Goal: Information Seeking & Learning: Learn about a topic

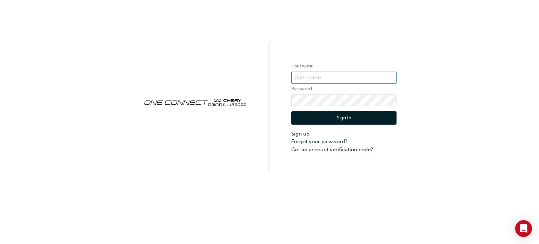
click at [308, 78] on input "text" at bounding box center [343, 78] width 105 height 12
type input "iain.dawber@mainnorth.com.au"
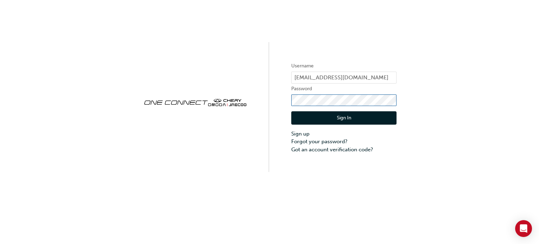
click button "Sign In" at bounding box center [343, 117] width 105 height 13
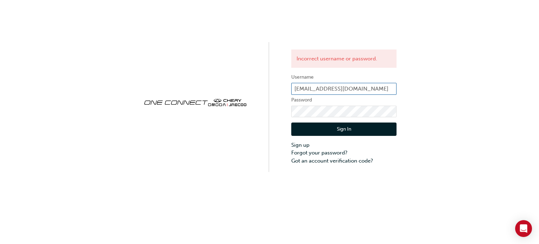
click at [379, 89] on input "iain.dawber@mainnorth.com.au" at bounding box center [343, 89] width 105 height 12
type input "i"
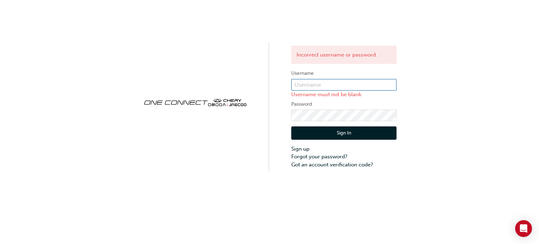
click at [331, 89] on input "text" at bounding box center [343, 85] width 105 height 12
type input "CHAU1831"
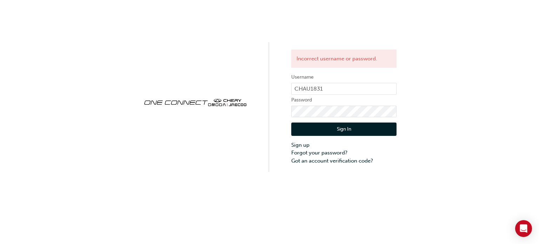
click at [331, 129] on button "Sign In" at bounding box center [343, 128] width 105 height 13
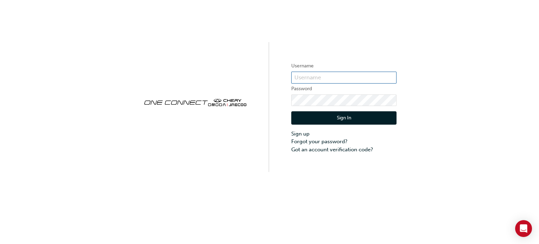
click at [361, 80] on input "text" at bounding box center [343, 78] width 105 height 12
type input "iain.dawber"
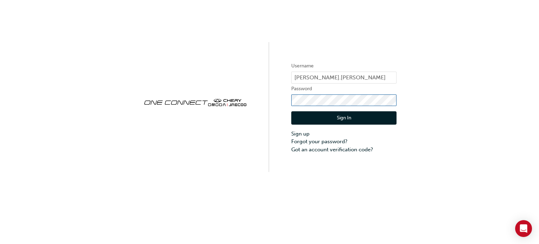
click button "Sign In" at bounding box center [343, 117] width 105 height 13
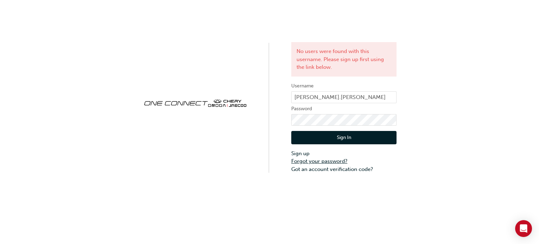
click at [333, 161] on link "Forgot your password?" at bounding box center [343, 161] width 105 height 8
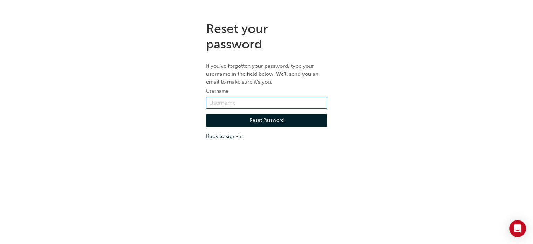
click at [253, 108] on input "text" at bounding box center [266, 103] width 121 height 12
type input "iain.dawber@mainnorth.com.au"
click at [254, 119] on button "Reset Password" at bounding box center [266, 120] width 121 height 13
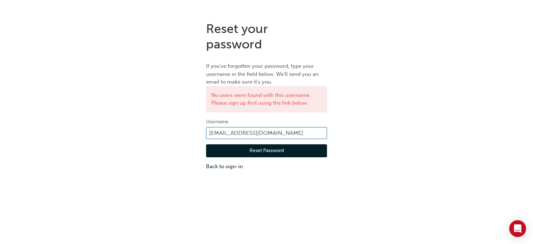
drag, startPoint x: 300, startPoint y: 130, endPoint x: 195, endPoint y: 135, distance: 104.6
click at [195, 135] on div "Reset your password If you've forgotten your password, type your username in th…" at bounding box center [266, 96] width 533 height 160
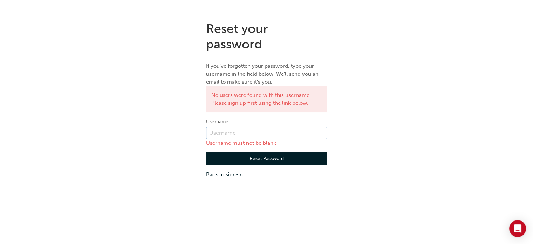
click at [235, 133] on input "text" at bounding box center [266, 133] width 121 height 12
type input "CHAU1831"
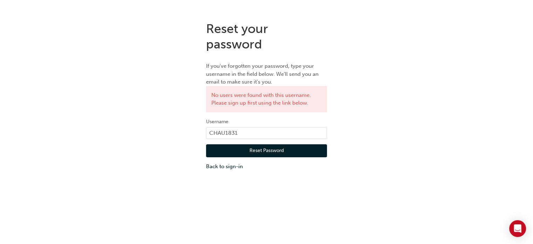
click at [259, 144] on button "Reset Password" at bounding box center [266, 150] width 121 height 13
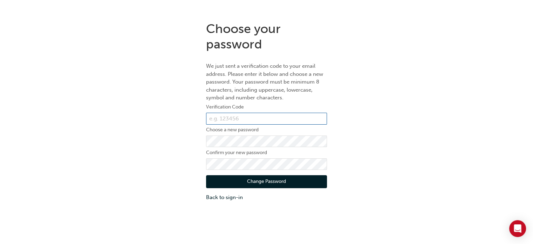
click at [258, 118] on input "text" at bounding box center [266, 119] width 121 height 12
click at [265, 150] on label "Confirm your new password" at bounding box center [266, 152] width 121 height 8
click at [296, 116] on input "text" at bounding box center [266, 119] width 121 height 12
type input "795733"
click button "Change Password" at bounding box center [266, 181] width 121 height 13
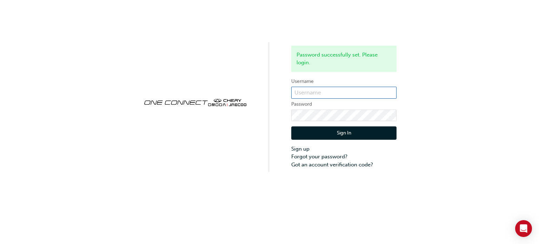
click at [303, 91] on input "text" at bounding box center [343, 93] width 105 height 12
type input "CHAU1831"
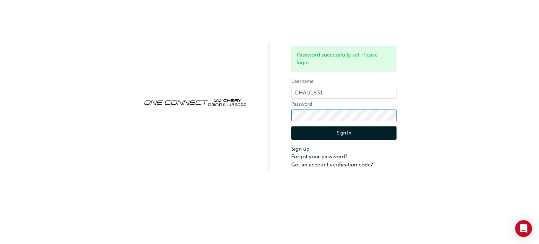
click button "Sign In" at bounding box center [343, 132] width 105 height 13
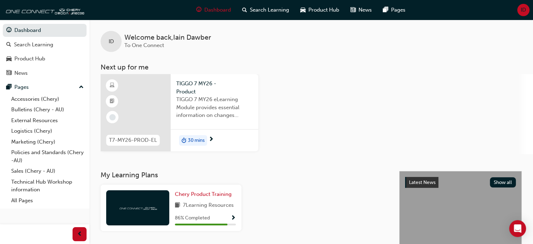
click at [218, 202] on span "7 Learning Resources" at bounding box center [208, 205] width 51 height 9
click at [231, 217] on span "Show Progress" at bounding box center [233, 218] width 5 height 6
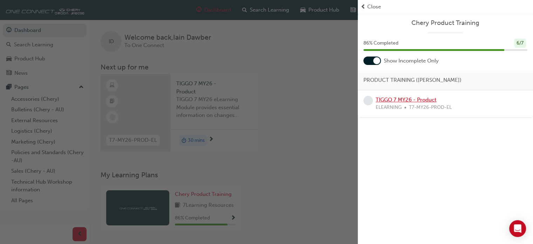
click at [402, 101] on link "TIGGO 7 MY26 - Product" at bounding box center [406, 99] width 61 height 6
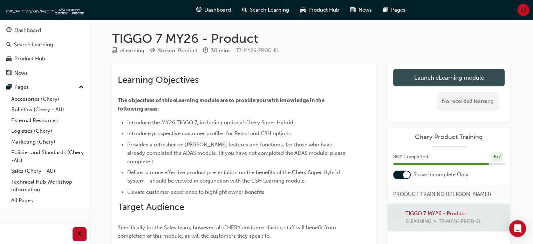
click at [419, 74] on link "Launch eLearning module" at bounding box center [450, 78] width 112 height 18
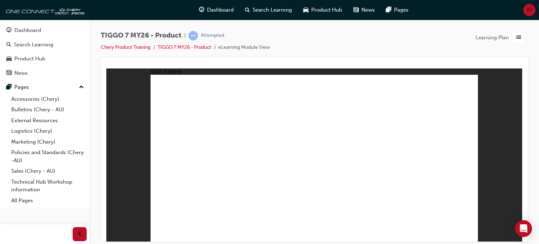
drag, startPoint x: 473, startPoint y: 80, endPoint x: 364, endPoint y: 139, distance: 123.6
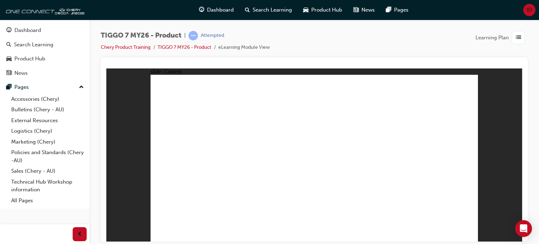
drag, startPoint x: 466, startPoint y: 81, endPoint x: 470, endPoint y: 78, distance: 5.0
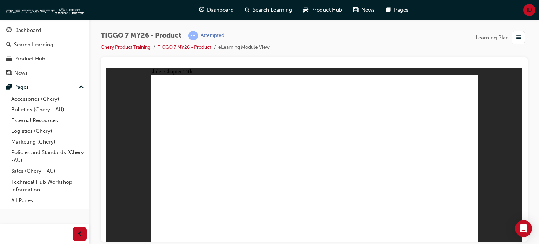
drag, startPoint x: 311, startPoint y: 90, endPoint x: 453, endPoint y: 163, distance: 160.0
drag, startPoint x: 375, startPoint y: 90, endPoint x: 189, endPoint y: 166, distance: 201.1
drag, startPoint x: 393, startPoint y: 122, endPoint x: 314, endPoint y: 161, distance: 88.5
drag, startPoint x: 441, startPoint y: 88, endPoint x: 255, endPoint y: 162, distance: 199.7
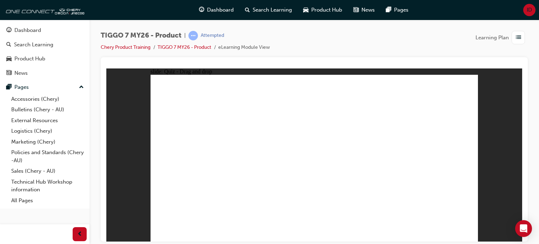
drag, startPoint x: 325, startPoint y: 118, endPoint x: 341, endPoint y: 122, distance: 16.5
drag, startPoint x: 339, startPoint y: 125, endPoint x: 401, endPoint y: 175, distance: 79.5
drag, startPoint x: 386, startPoint y: 111, endPoint x: 200, endPoint y: 174, distance: 196.8
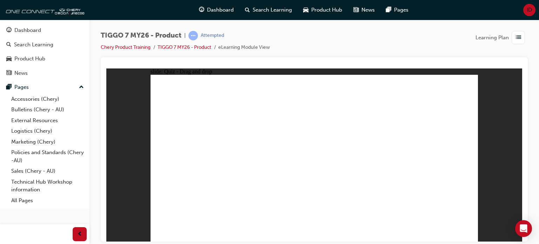
drag, startPoint x: 435, startPoint y: 111, endPoint x: 323, endPoint y: 174, distance: 128.4
drag, startPoint x: 333, startPoint y: 107, endPoint x: 212, endPoint y: 190, distance: 147.3
drag, startPoint x: 311, startPoint y: 93, endPoint x: 333, endPoint y: 186, distance: 95.5
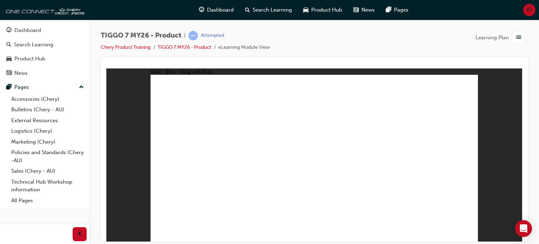
drag, startPoint x: 377, startPoint y: 118, endPoint x: 356, endPoint y: 184, distance: 69.8
drag, startPoint x: 343, startPoint y: 92, endPoint x: 378, endPoint y: 184, distance: 99.1
drag, startPoint x: 385, startPoint y: 89, endPoint x: 267, endPoint y: 180, distance: 148.6
drag, startPoint x: 418, startPoint y: 94, endPoint x: 405, endPoint y: 172, distance: 78.2
drag, startPoint x: 418, startPoint y: 119, endPoint x: 235, endPoint y: 179, distance: 193.0
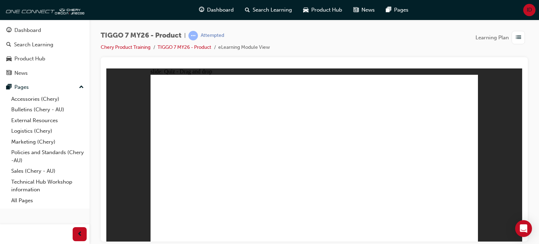
drag, startPoint x: 342, startPoint y: 117, endPoint x: 240, endPoint y: 177, distance: 118.4
drag, startPoint x: 311, startPoint y: 103, endPoint x: 277, endPoint y: 174, distance: 79.1
drag, startPoint x: 348, startPoint y: 103, endPoint x: 342, endPoint y: 188, distance: 85.1
drag, startPoint x: 377, startPoint y: 104, endPoint x: 208, endPoint y: 190, distance: 189.2
drag, startPoint x: 443, startPoint y: 90, endPoint x: 252, endPoint y: 190, distance: 215.2
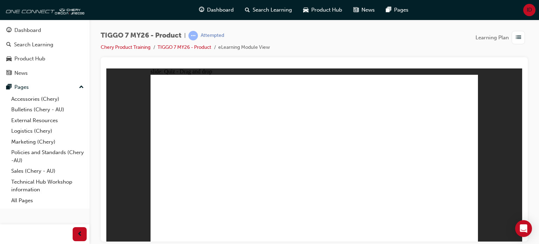
drag, startPoint x: 445, startPoint y: 103, endPoint x: 372, endPoint y: 186, distance: 109.9
drag, startPoint x: 418, startPoint y: 104, endPoint x: 272, endPoint y: 188, distance: 168.4
drag, startPoint x: 455, startPoint y: 101, endPoint x: 377, endPoint y: 167, distance: 102.5
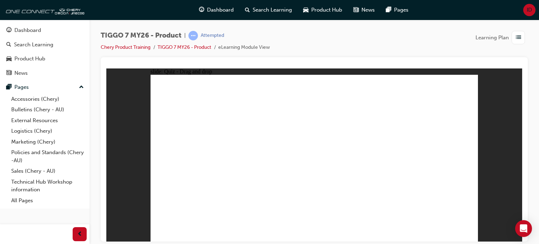
drag, startPoint x: 303, startPoint y: 118, endPoint x: 247, endPoint y: 165, distance: 73.4
drag, startPoint x: 382, startPoint y: 99, endPoint x: 229, endPoint y: 171, distance: 168.3
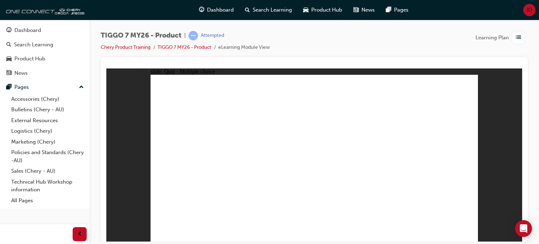
radio input "true"
drag, startPoint x: 310, startPoint y: 92, endPoint x: 330, endPoint y: 175, distance: 85.8
drag, startPoint x: 313, startPoint y: 103, endPoint x: 332, endPoint y: 181, distance: 80.6
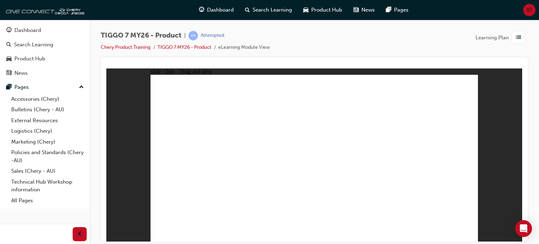
drag, startPoint x: 366, startPoint y: 117, endPoint x: 328, endPoint y: 192, distance: 84.1
drag, startPoint x: 426, startPoint y: 90, endPoint x: 376, endPoint y: 174, distance: 98.2
drag, startPoint x: 420, startPoint y: 99, endPoint x: 334, endPoint y: 188, distance: 124.0
drag, startPoint x: 385, startPoint y: 101, endPoint x: 393, endPoint y: 183, distance: 82.8
drag, startPoint x: 376, startPoint y: 90, endPoint x: 335, endPoint y: 192, distance: 109.9
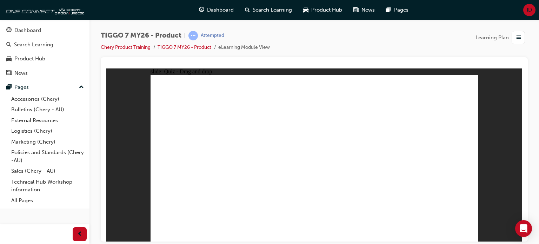
radio input "true"
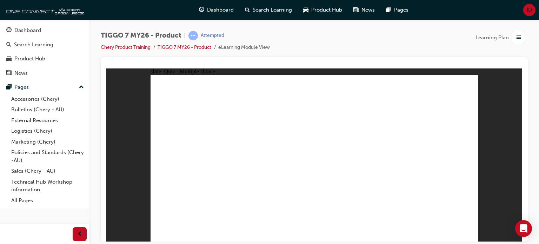
drag, startPoint x: 304, startPoint y: 86, endPoint x: 300, endPoint y: 87, distance: 4.4
drag, startPoint x: 386, startPoint y: 87, endPoint x: 269, endPoint y: 160, distance: 137.2
drag, startPoint x: 393, startPoint y: 120, endPoint x: 432, endPoint y: 165, distance: 59.9
drag, startPoint x: 350, startPoint y: 118, endPoint x: 327, endPoint y: 157, distance: 45.7
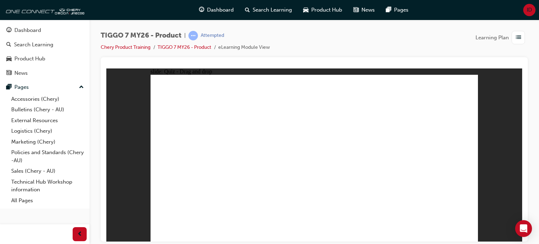
drag, startPoint x: 436, startPoint y: 96, endPoint x: 192, endPoint y: 177, distance: 257.6
drag, startPoint x: 307, startPoint y: 106, endPoint x: 374, endPoint y: 174, distance: 95.7
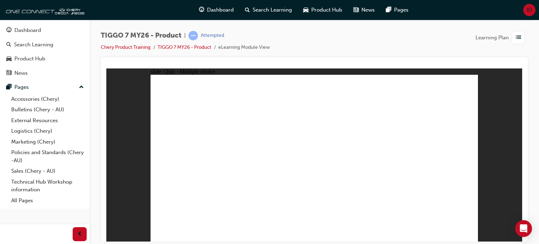
radio input "true"
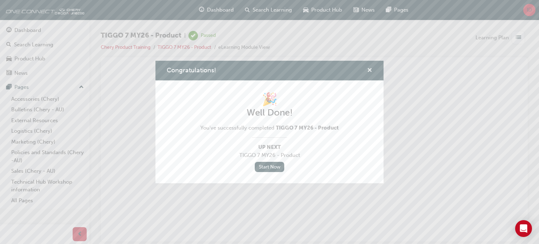
click at [368, 73] on span "cross-icon" at bounding box center [369, 71] width 5 height 6
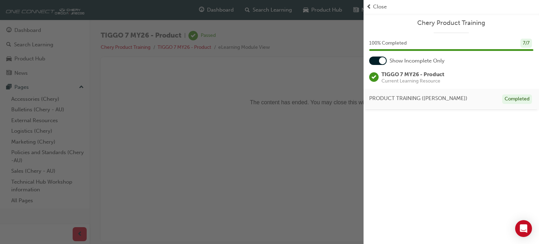
click at [309, 133] on div "button" at bounding box center [181, 122] width 363 height 244
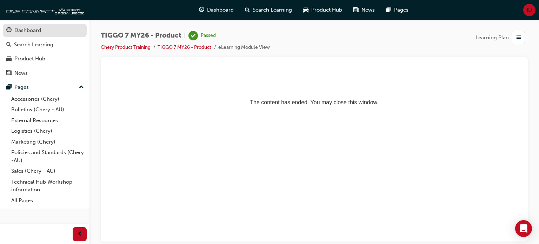
click at [25, 31] on div "Dashboard" at bounding box center [27, 30] width 27 height 8
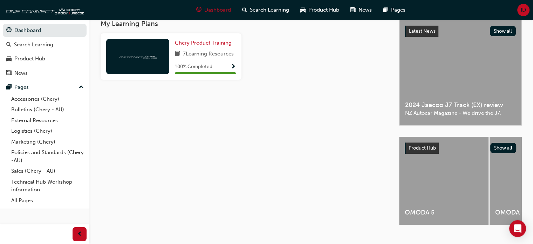
scroll to position [105, 0]
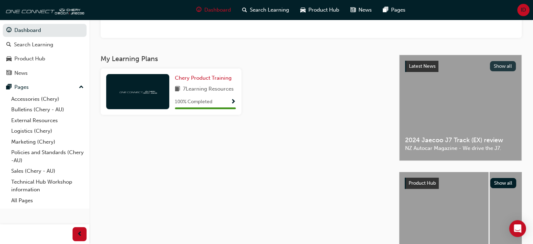
click at [497, 66] on button "Show all" at bounding box center [503, 66] width 26 height 10
